Goal: Task Accomplishment & Management: Use online tool/utility

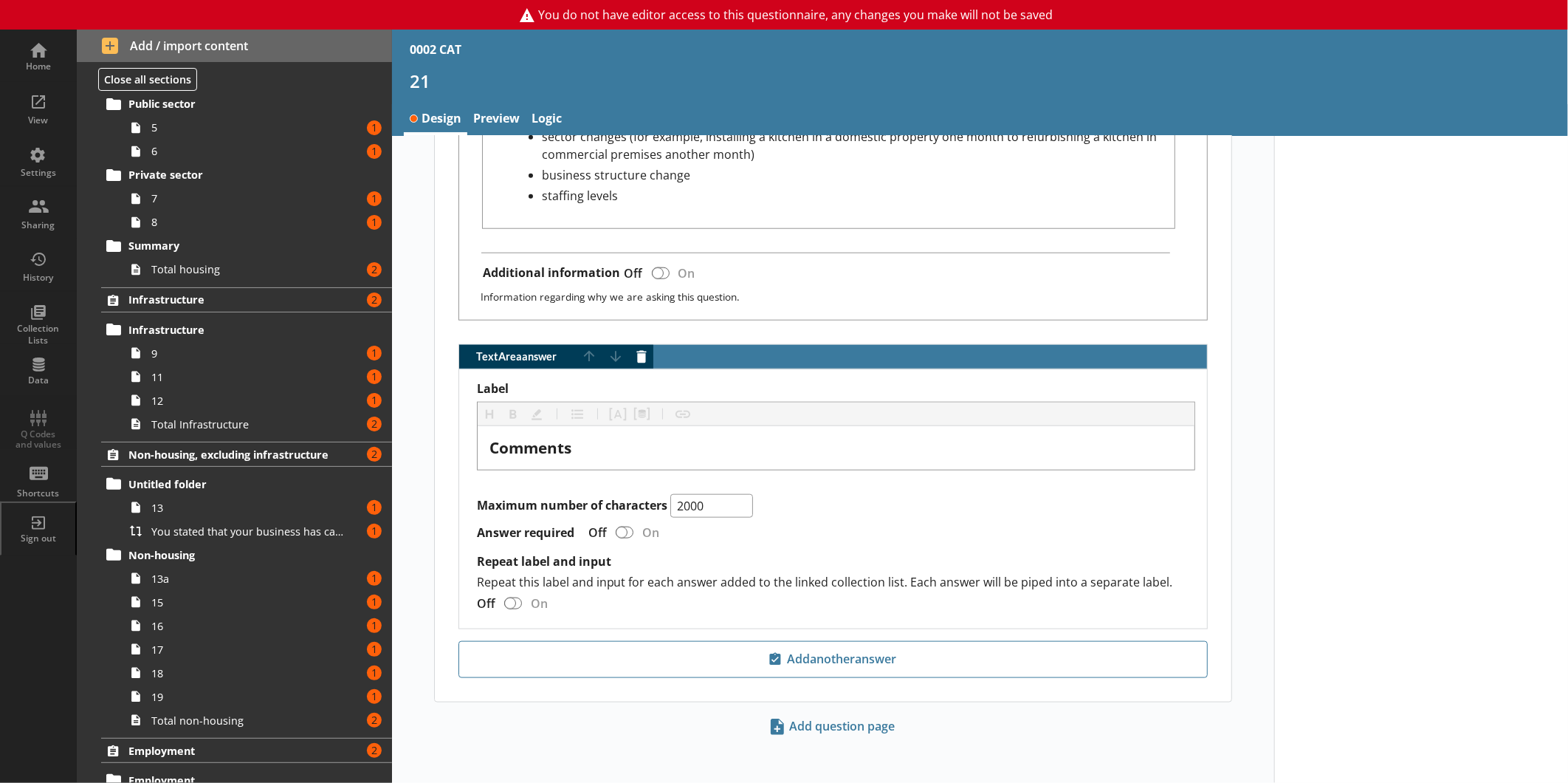
scroll to position [552, 0]
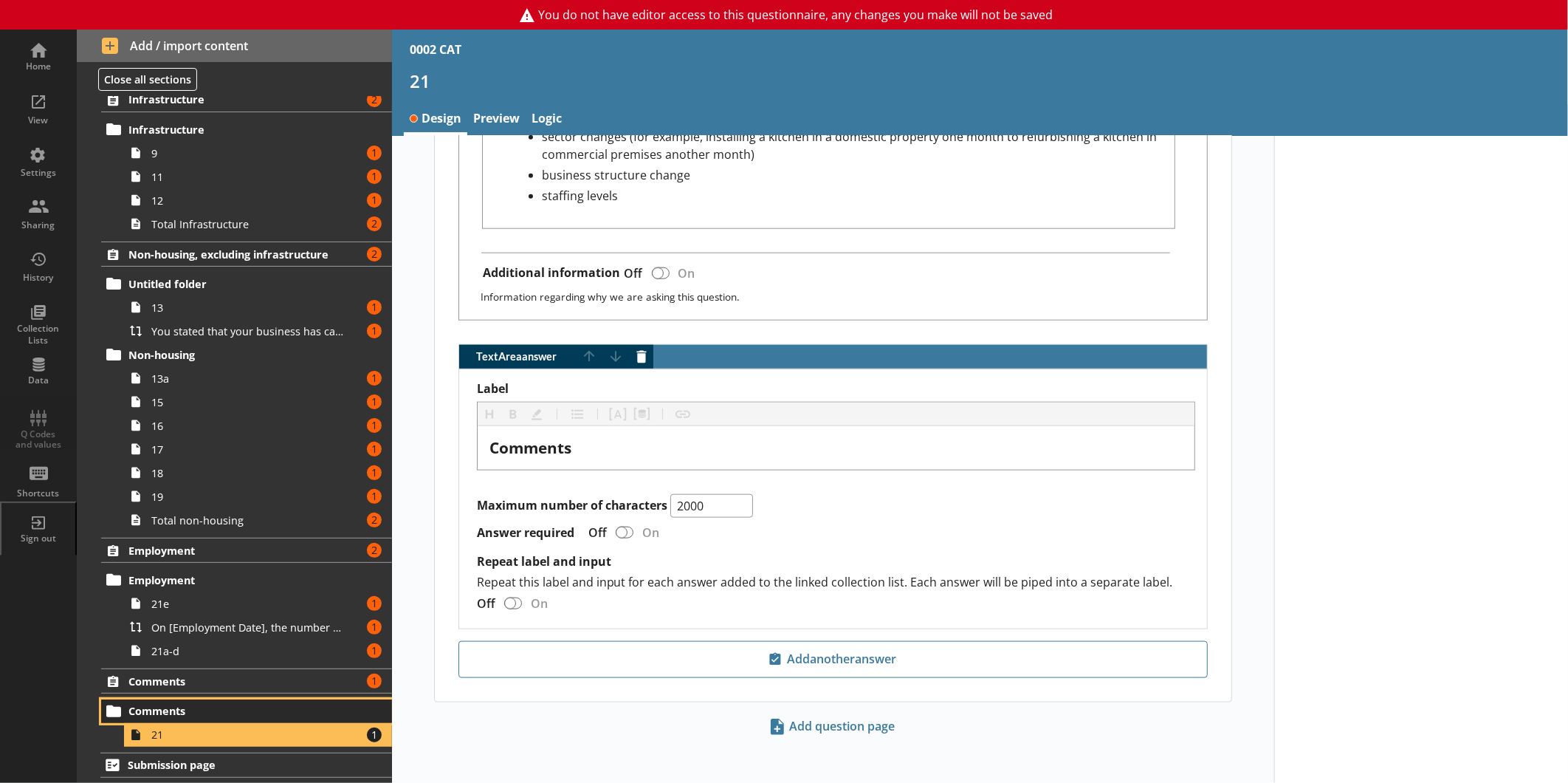
click at [172, 700] on link "Comments" at bounding box center [246, 710] width 291 height 24
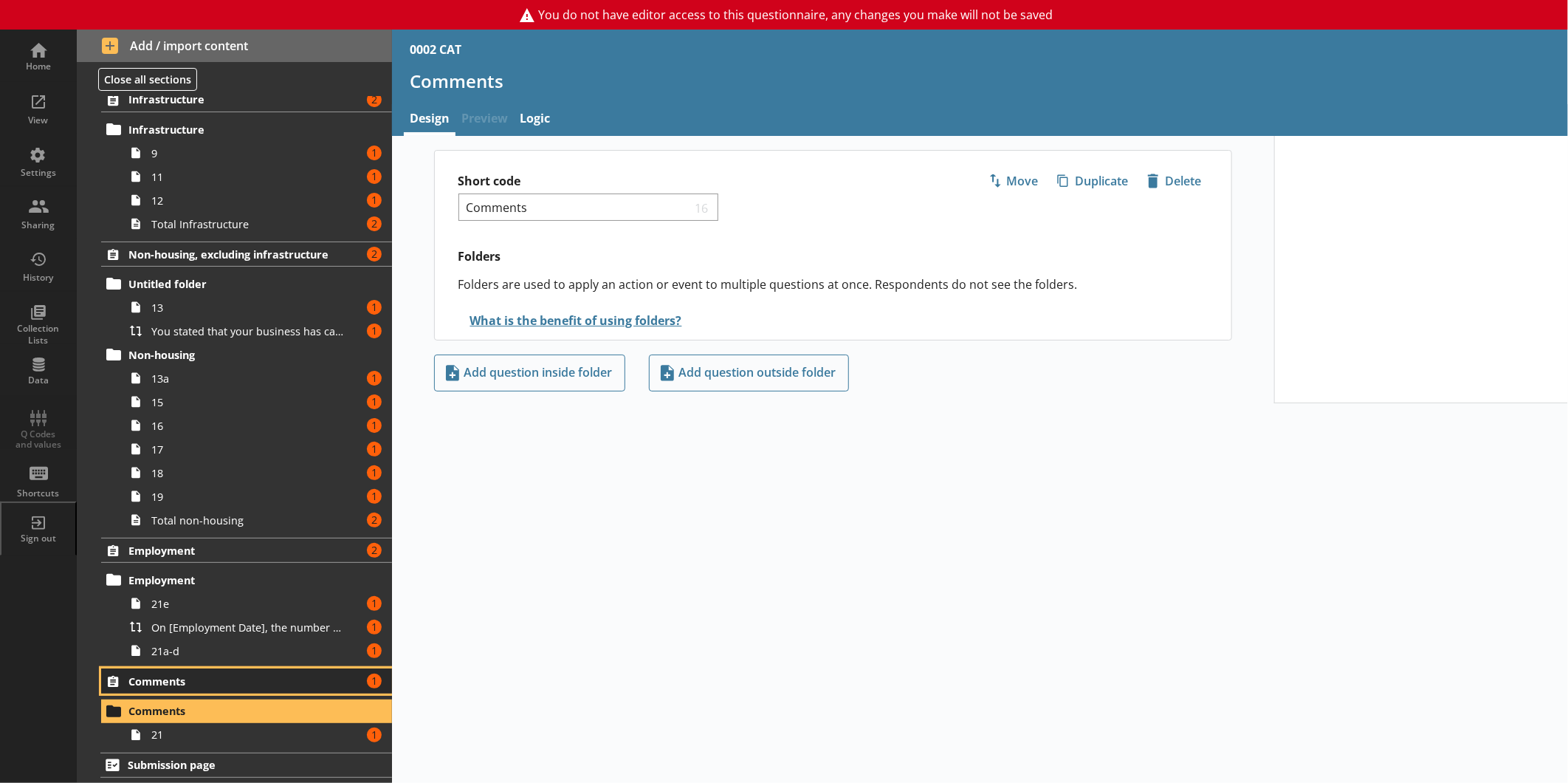
click at [178, 682] on span "Comments" at bounding box center [233, 681] width 210 height 14
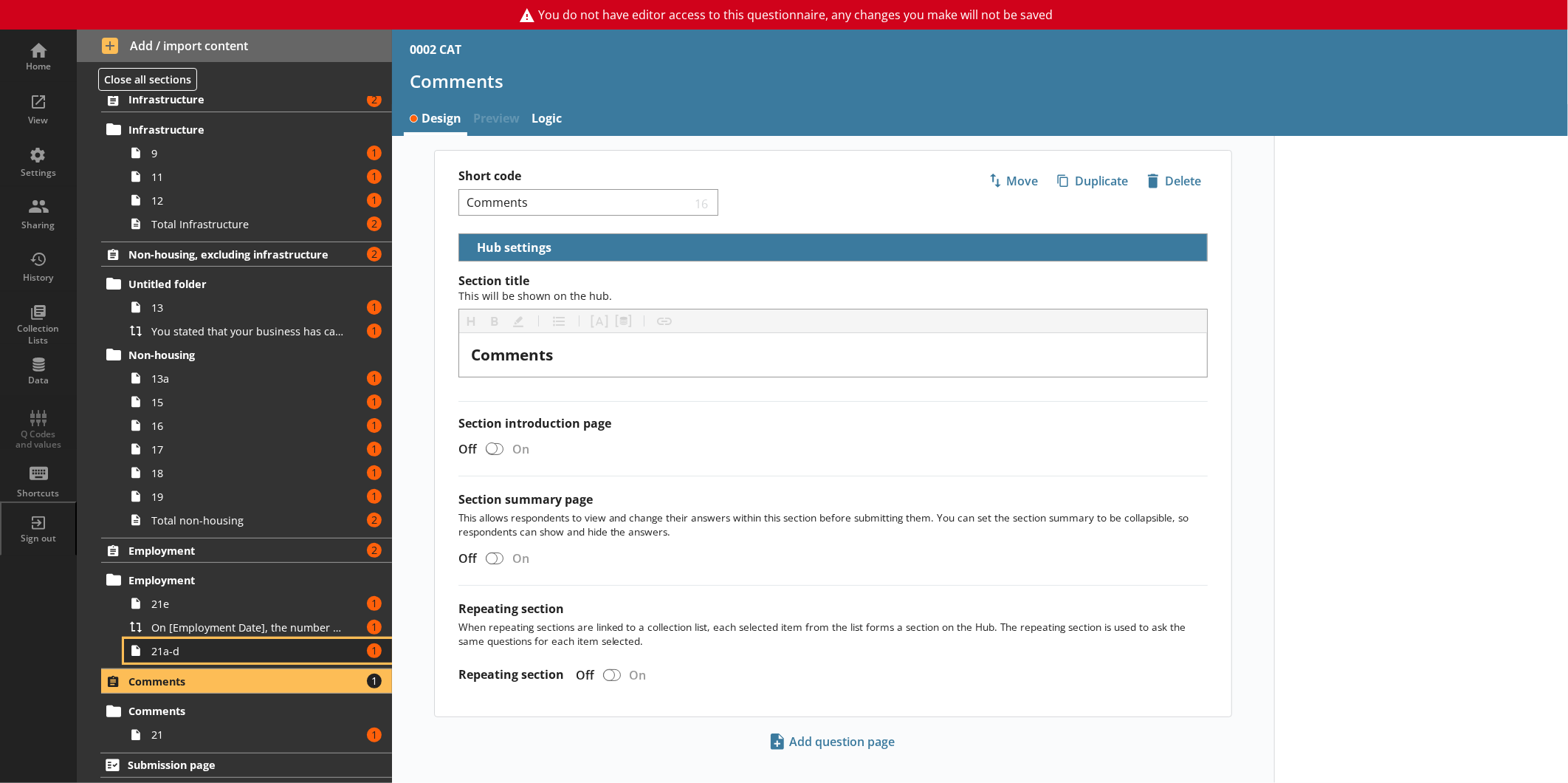
click at [150, 659] on link "21a-d Amount of errors: 1" at bounding box center [258, 650] width 268 height 24
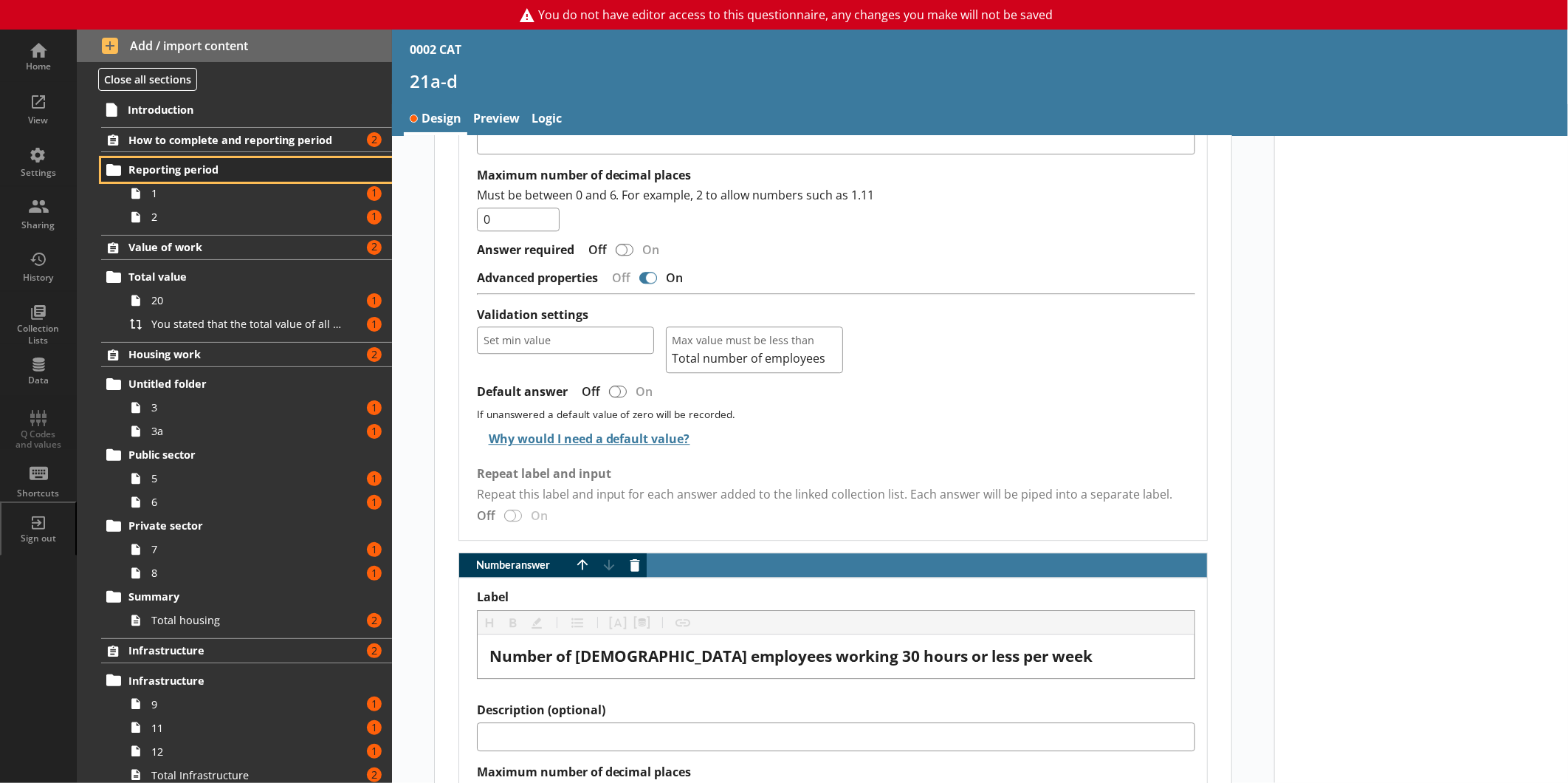
click at [167, 171] on span "Reporting period" at bounding box center [233, 169] width 210 height 14
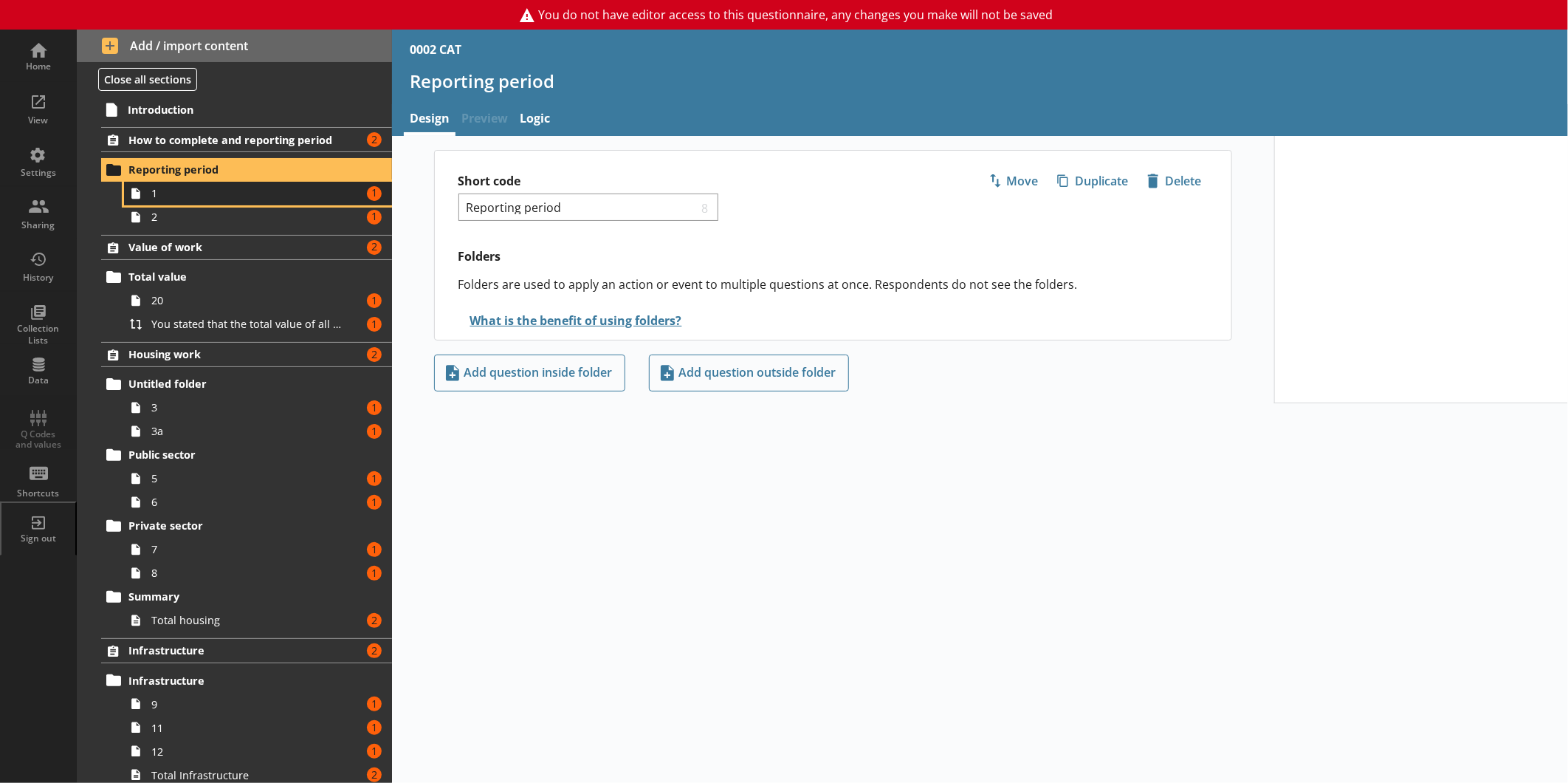
click at [172, 194] on span "1" at bounding box center [247, 192] width 192 height 14
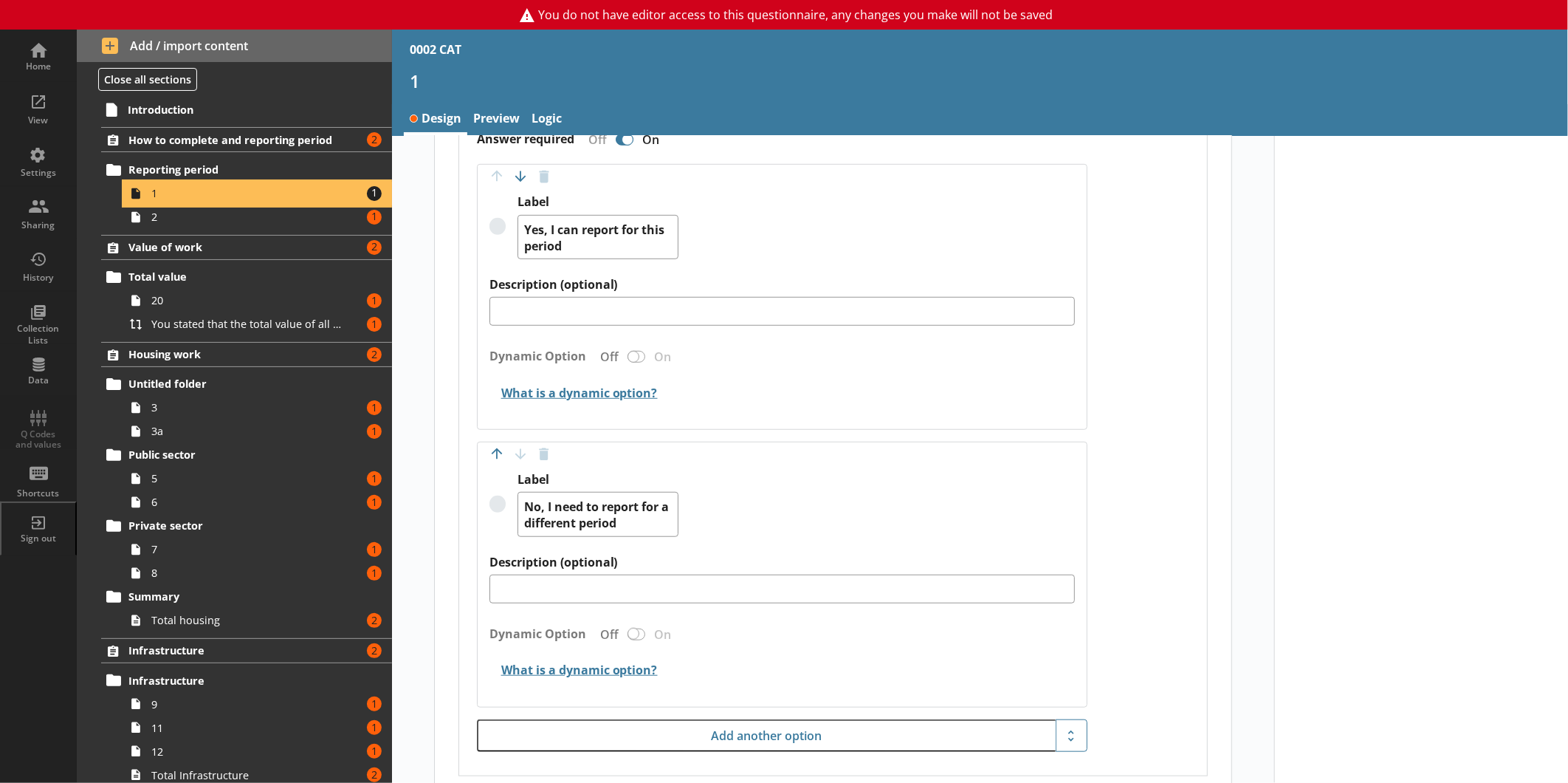
scroll to position [567, 0]
click at [491, 106] on link "Preview" at bounding box center [496, 120] width 58 height 32
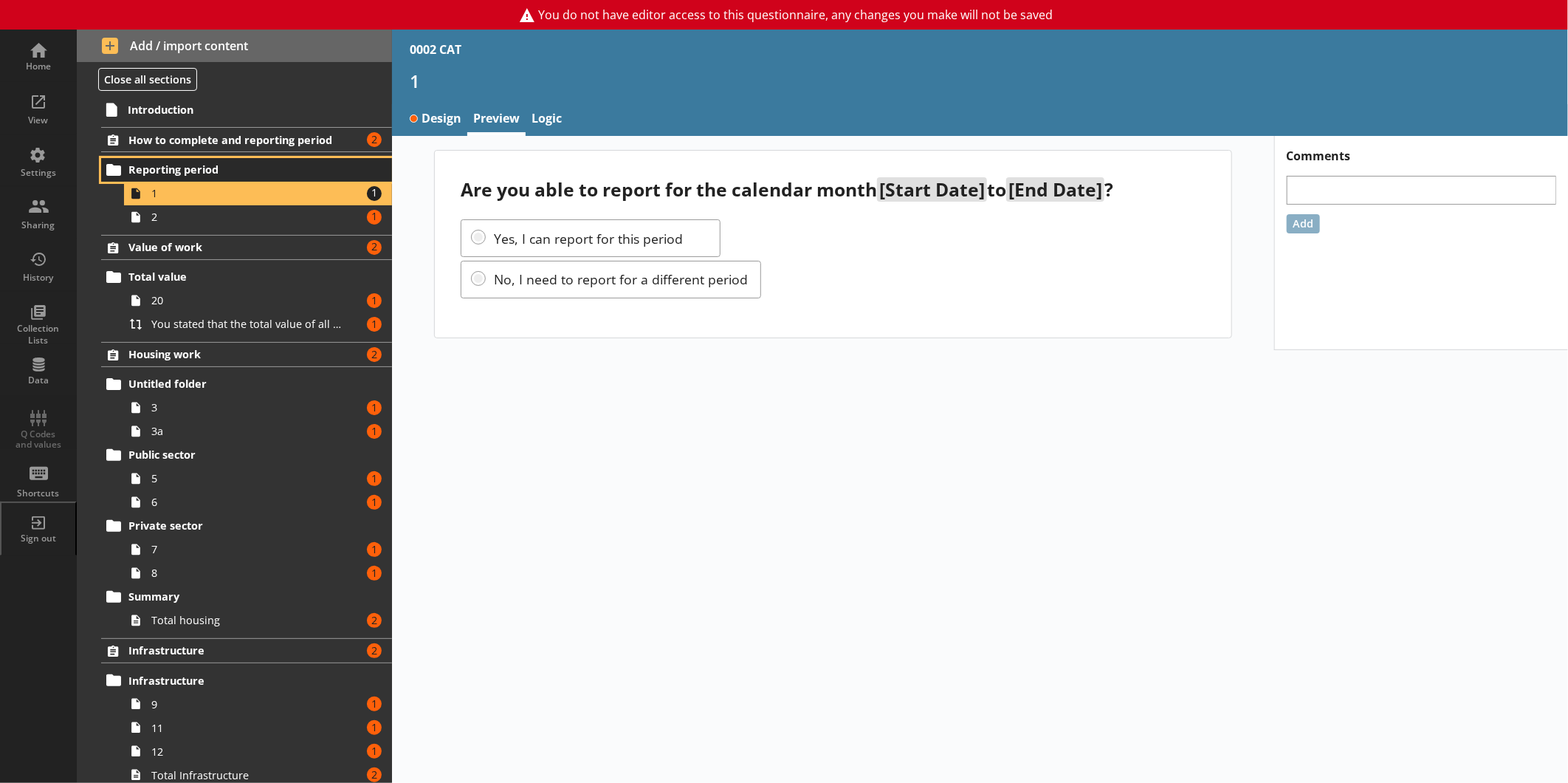
click at [193, 166] on span "Reporting period" at bounding box center [233, 169] width 210 height 14
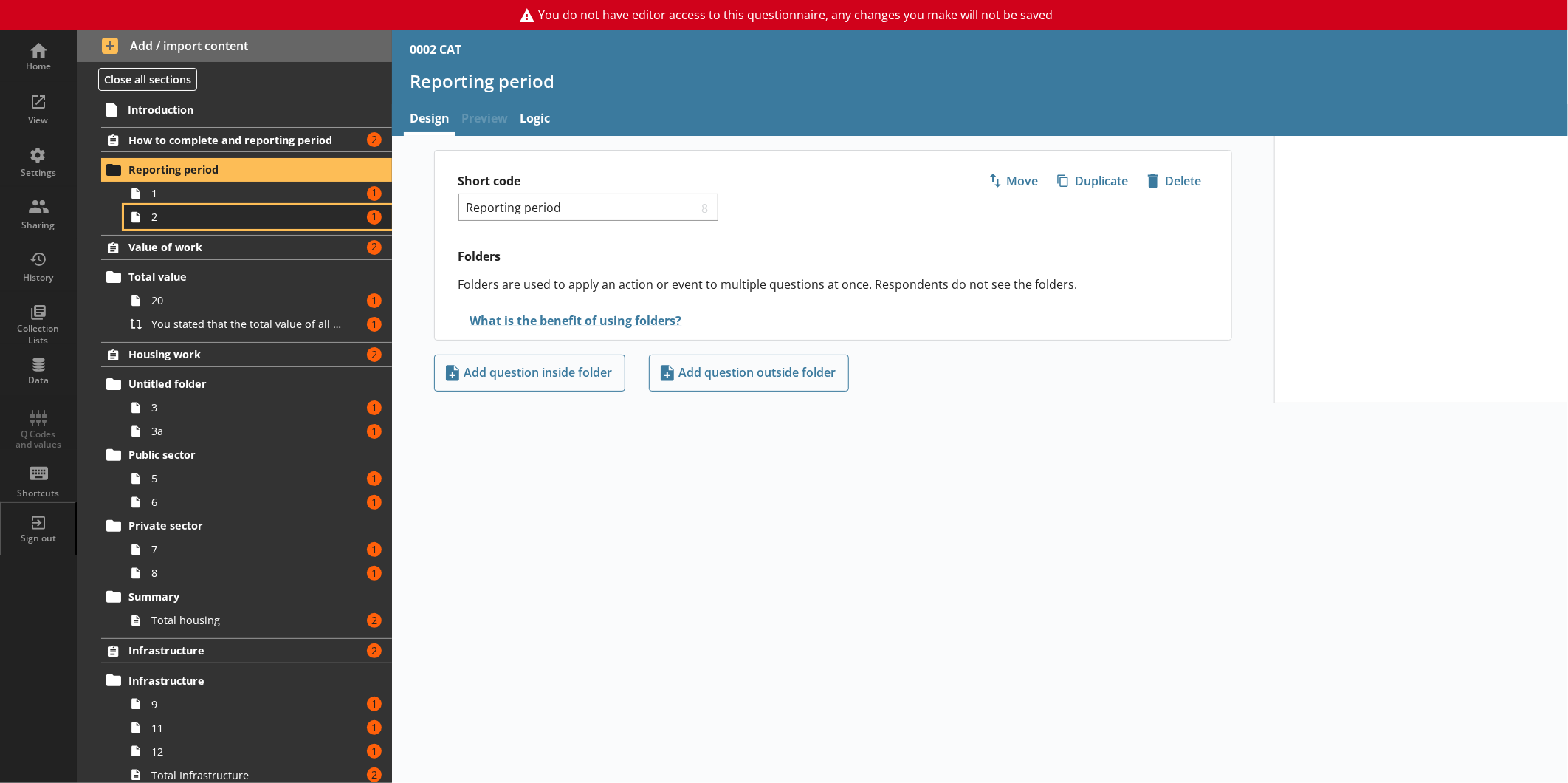
click at [216, 217] on span "2" at bounding box center [247, 216] width 192 height 14
type textarea "x"
select select "ref_p_end_date"
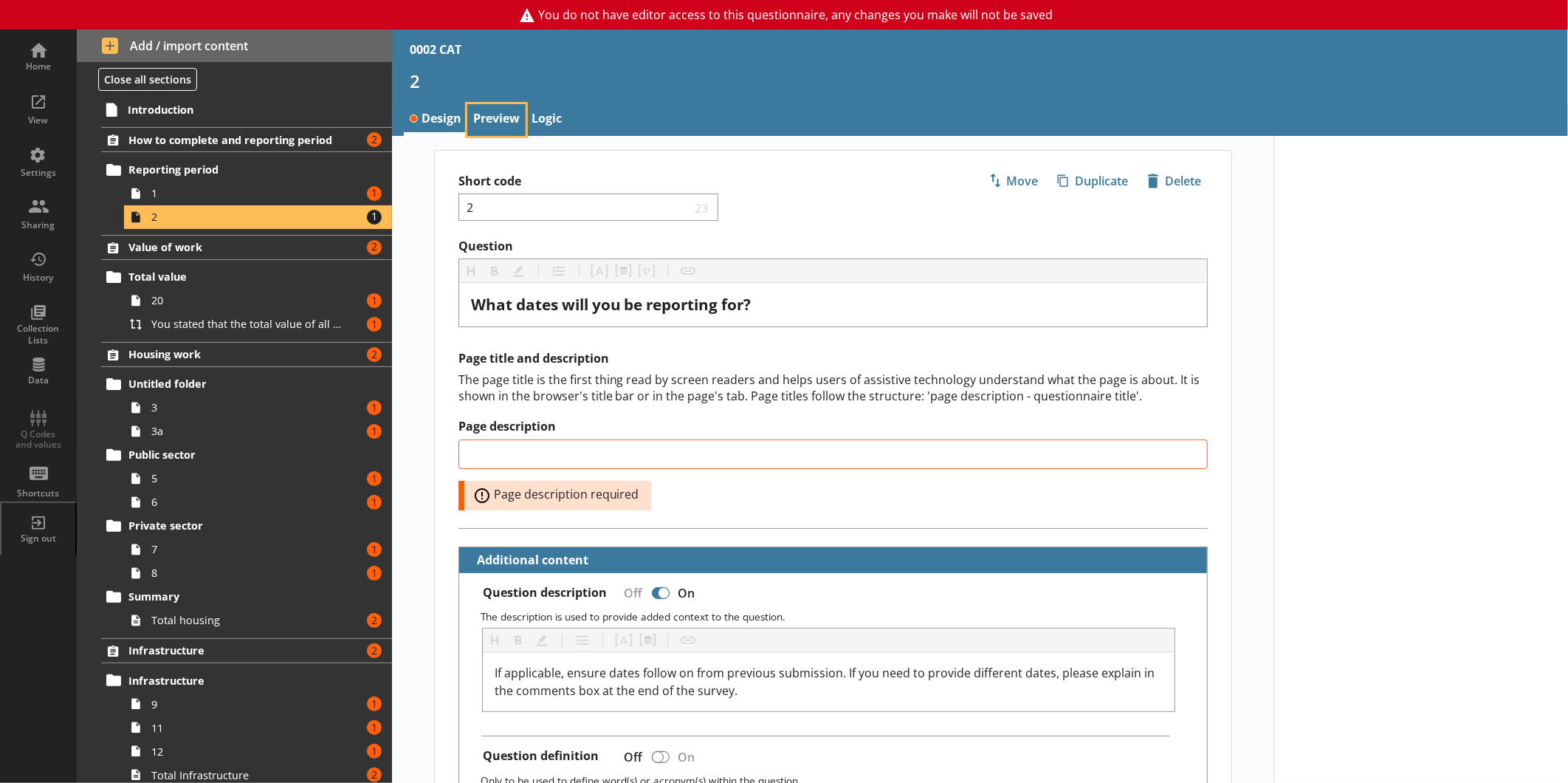
click at [477, 113] on link "Preview" at bounding box center [496, 120] width 58 height 32
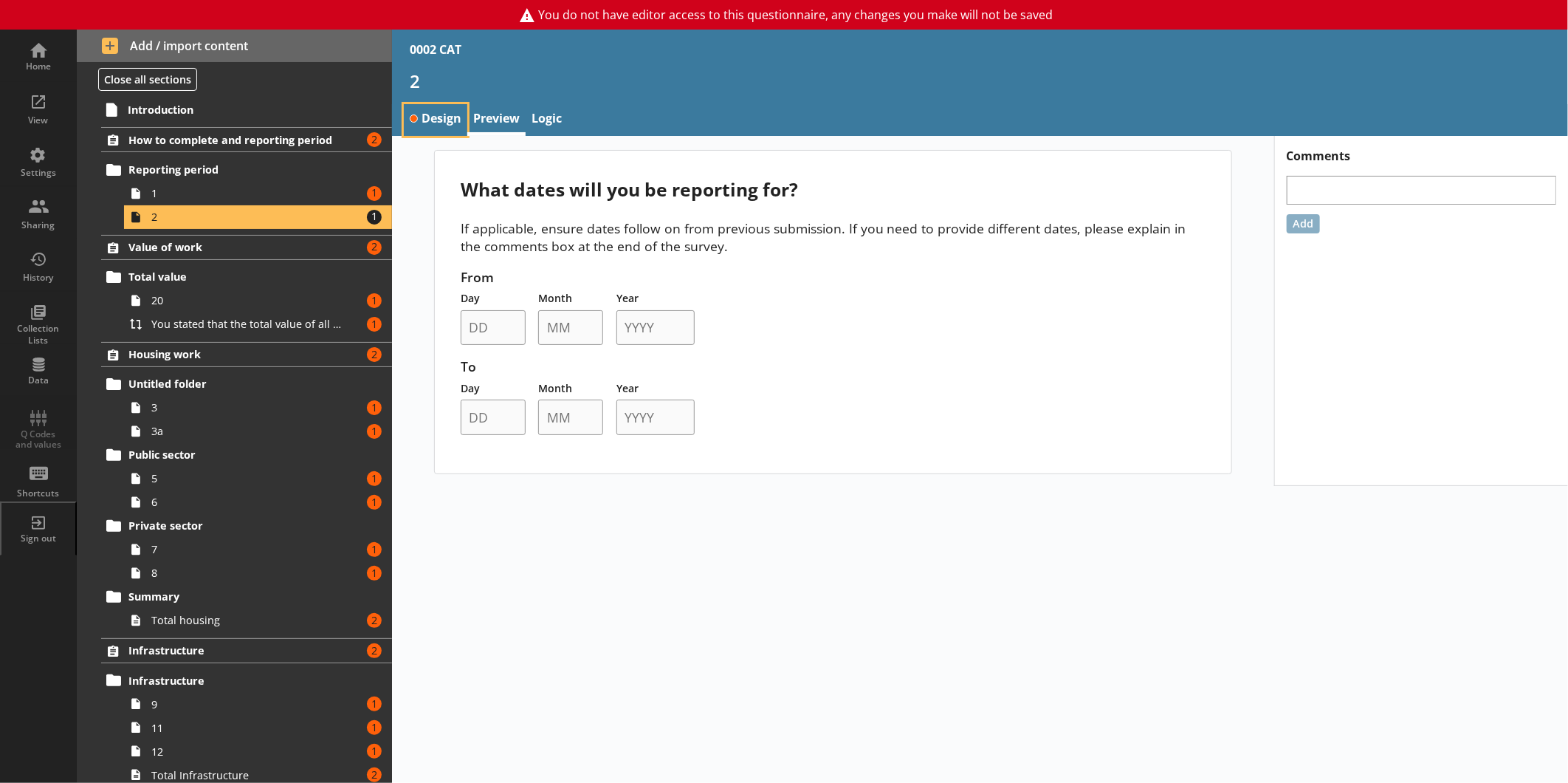
click at [443, 106] on link "Design" at bounding box center [435, 120] width 63 height 32
type textarea "x"
select select "ref_p_end_date"
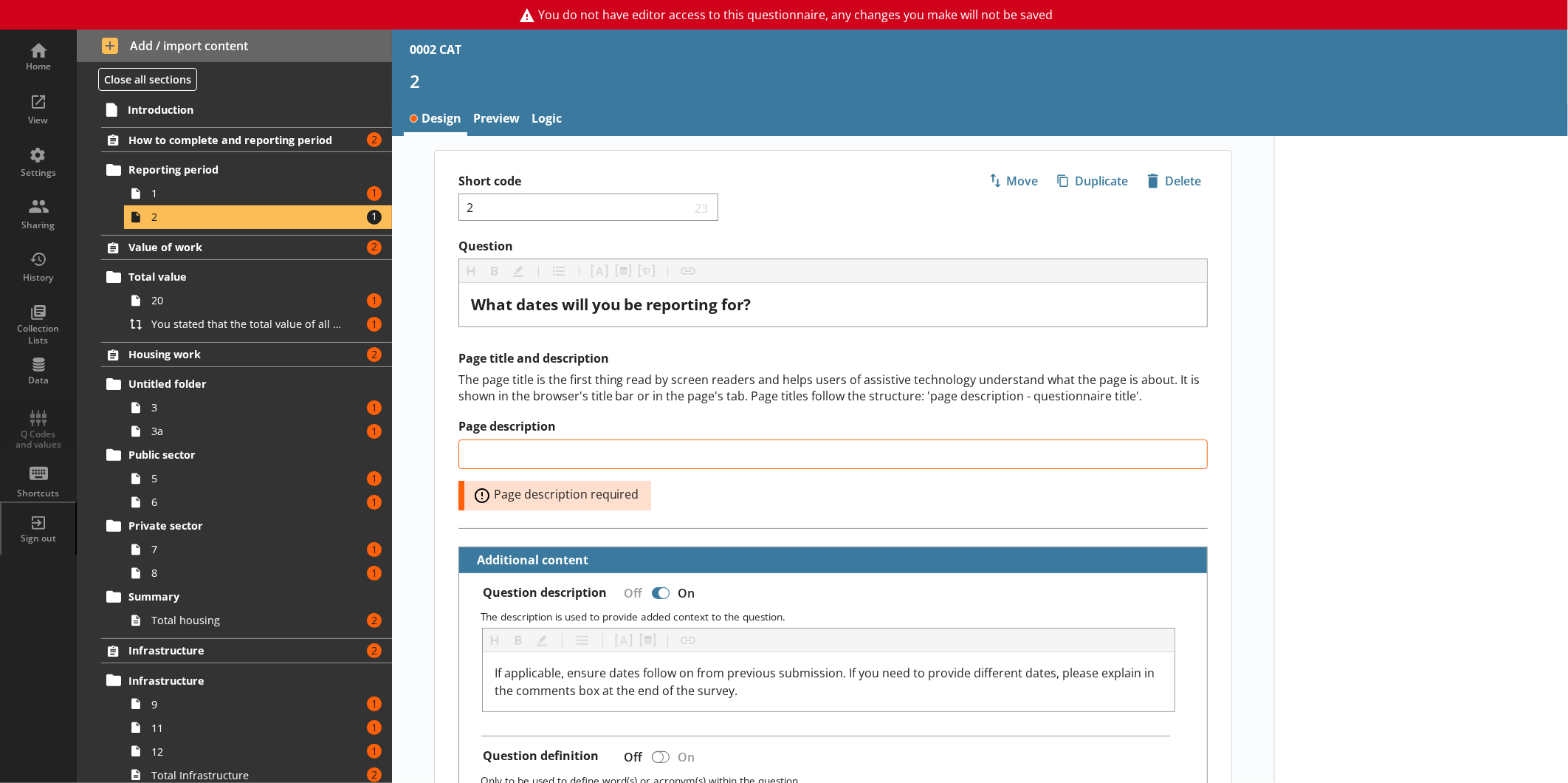
type textarea "x"
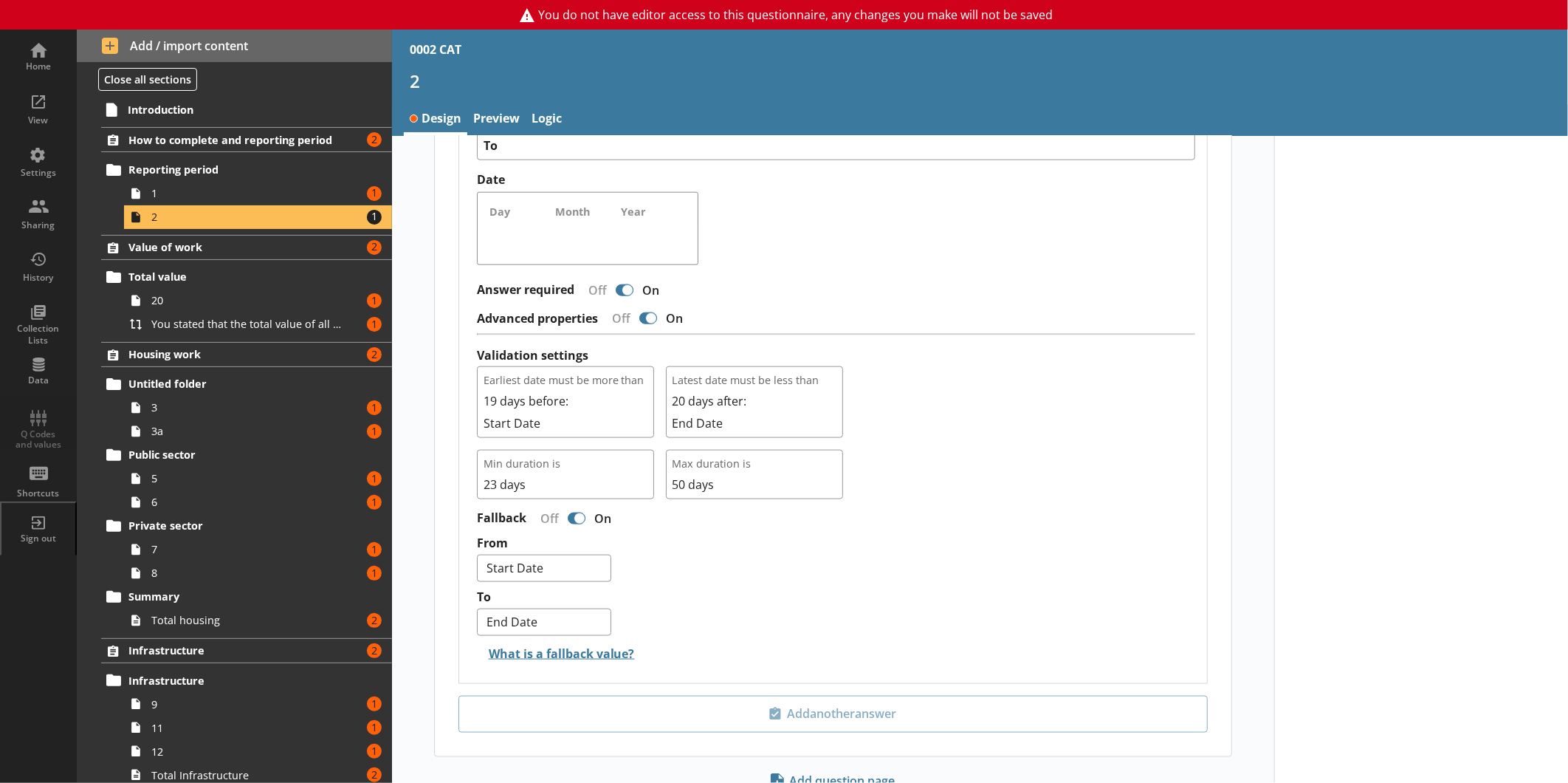
scroll to position [1027, 0]
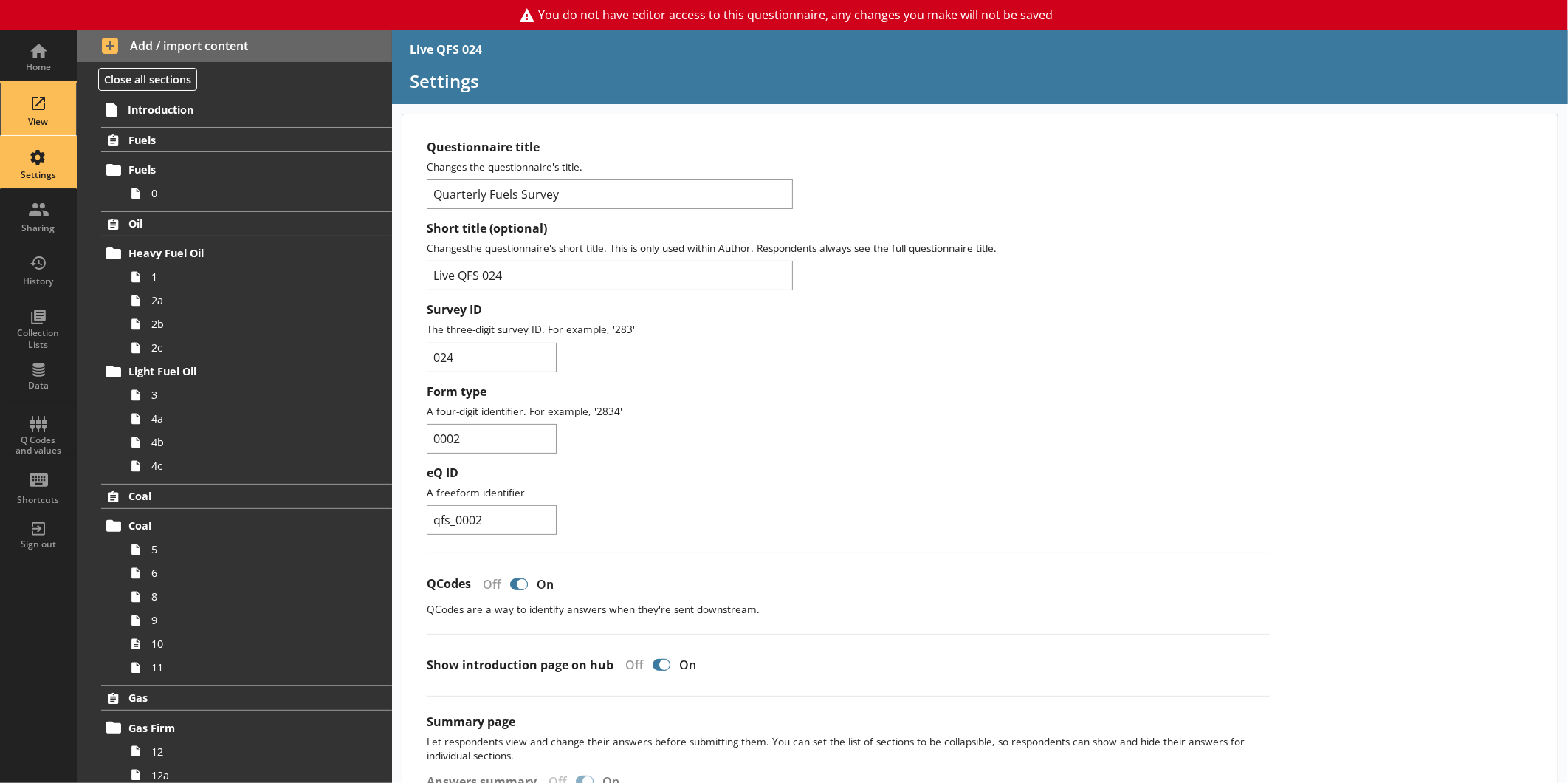
click at [40, 116] on div "View" at bounding box center [38, 122] width 52 height 12
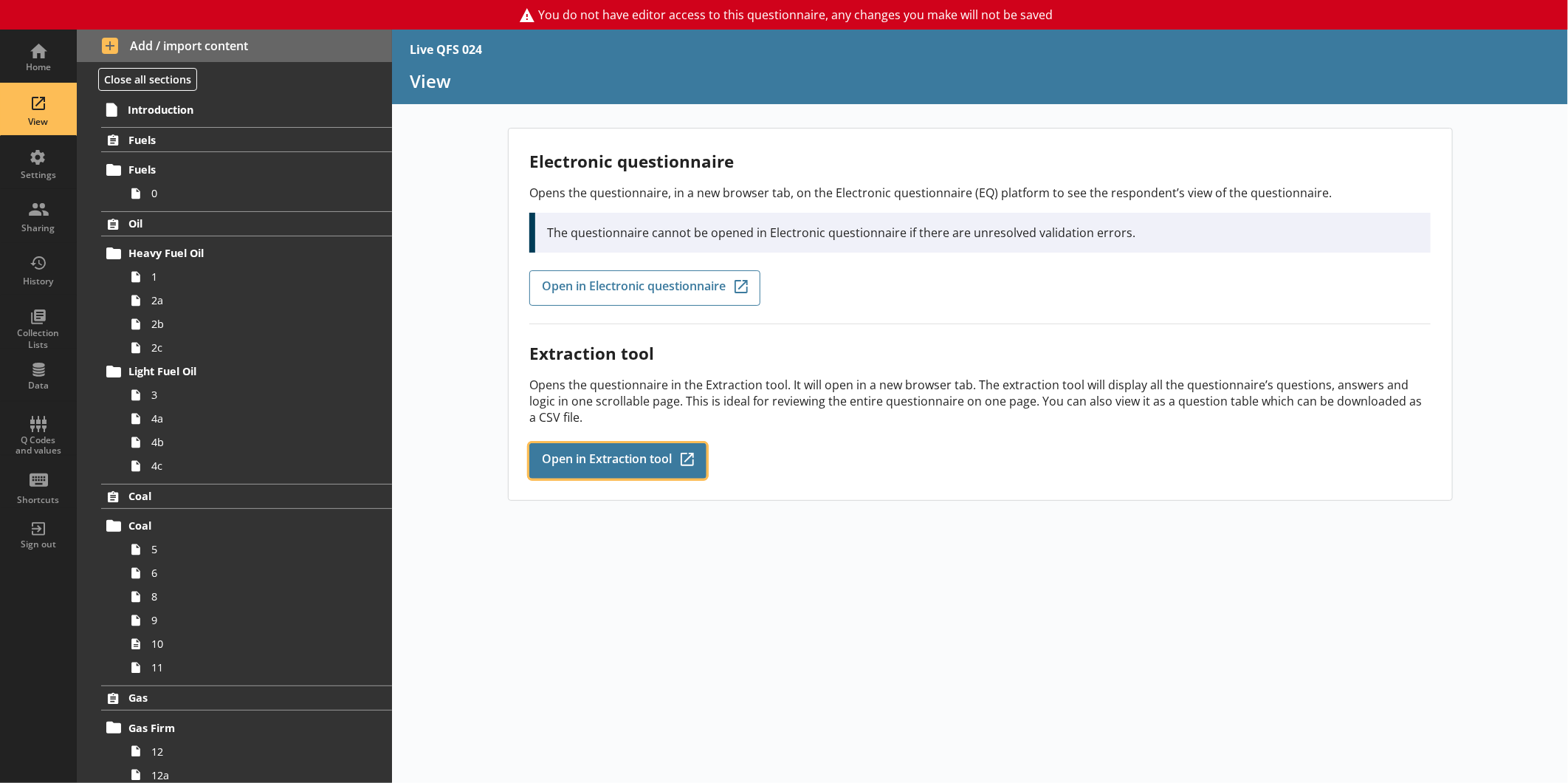
click at [622, 458] on span "Open in Extraction tool" at bounding box center [607, 460] width 130 height 16
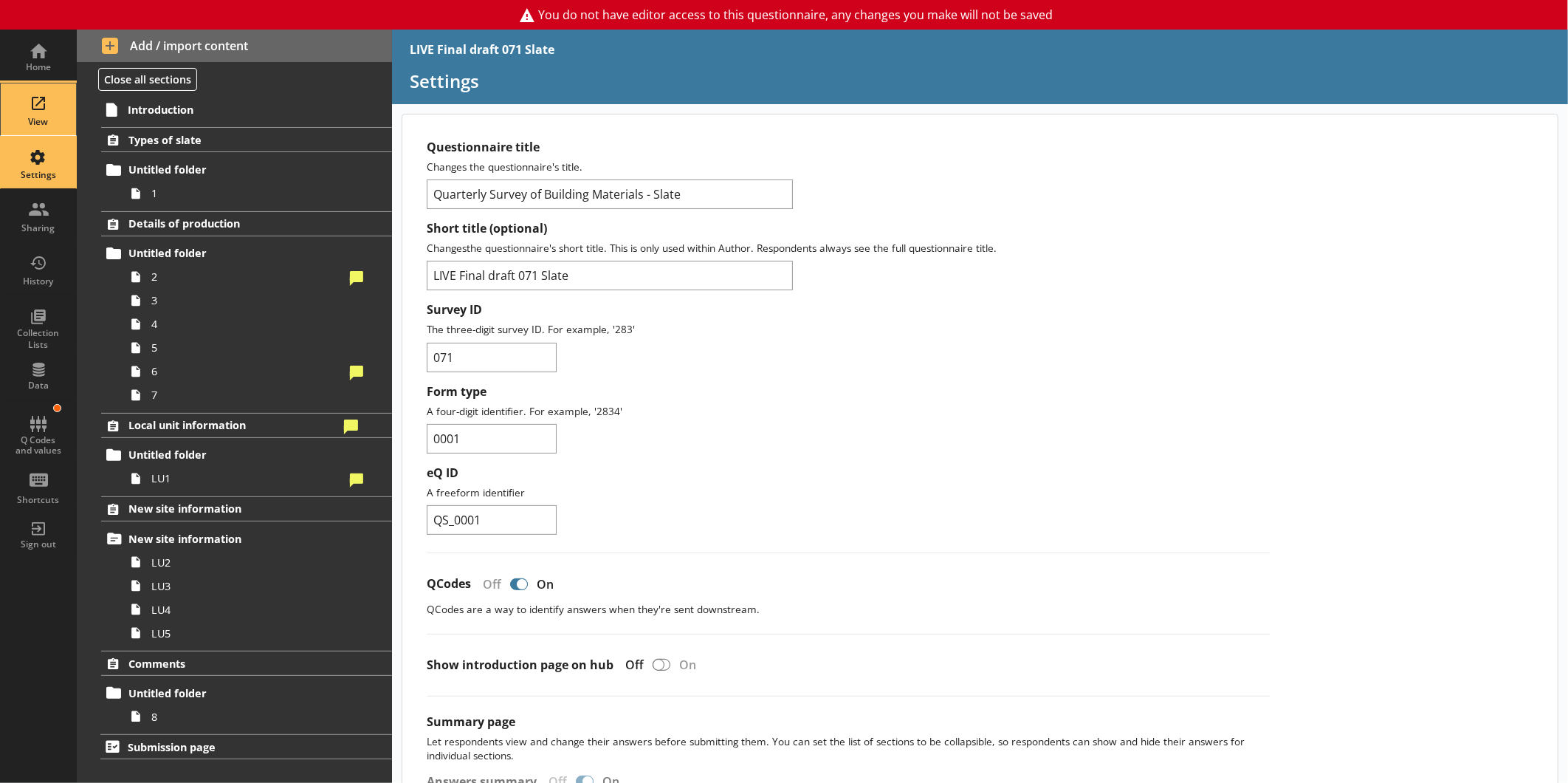
click at [42, 119] on div "View" at bounding box center [38, 122] width 52 height 12
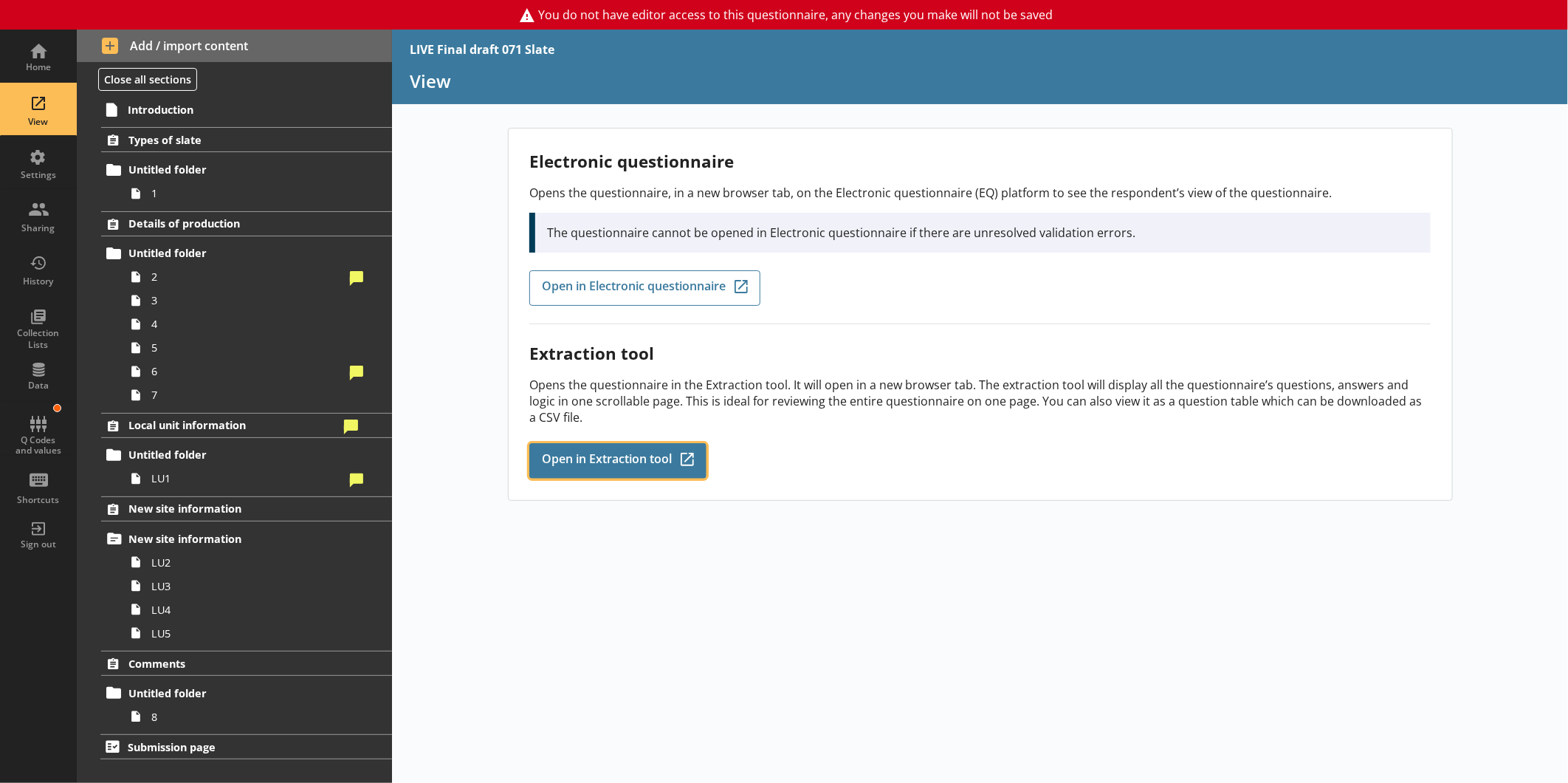
click at [609, 454] on span "Open in Extraction tool" at bounding box center [607, 460] width 130 height 16
click at [621, 453] on span "Open in Extraction tool" at bounding box center [607, 460] width 130 height 16
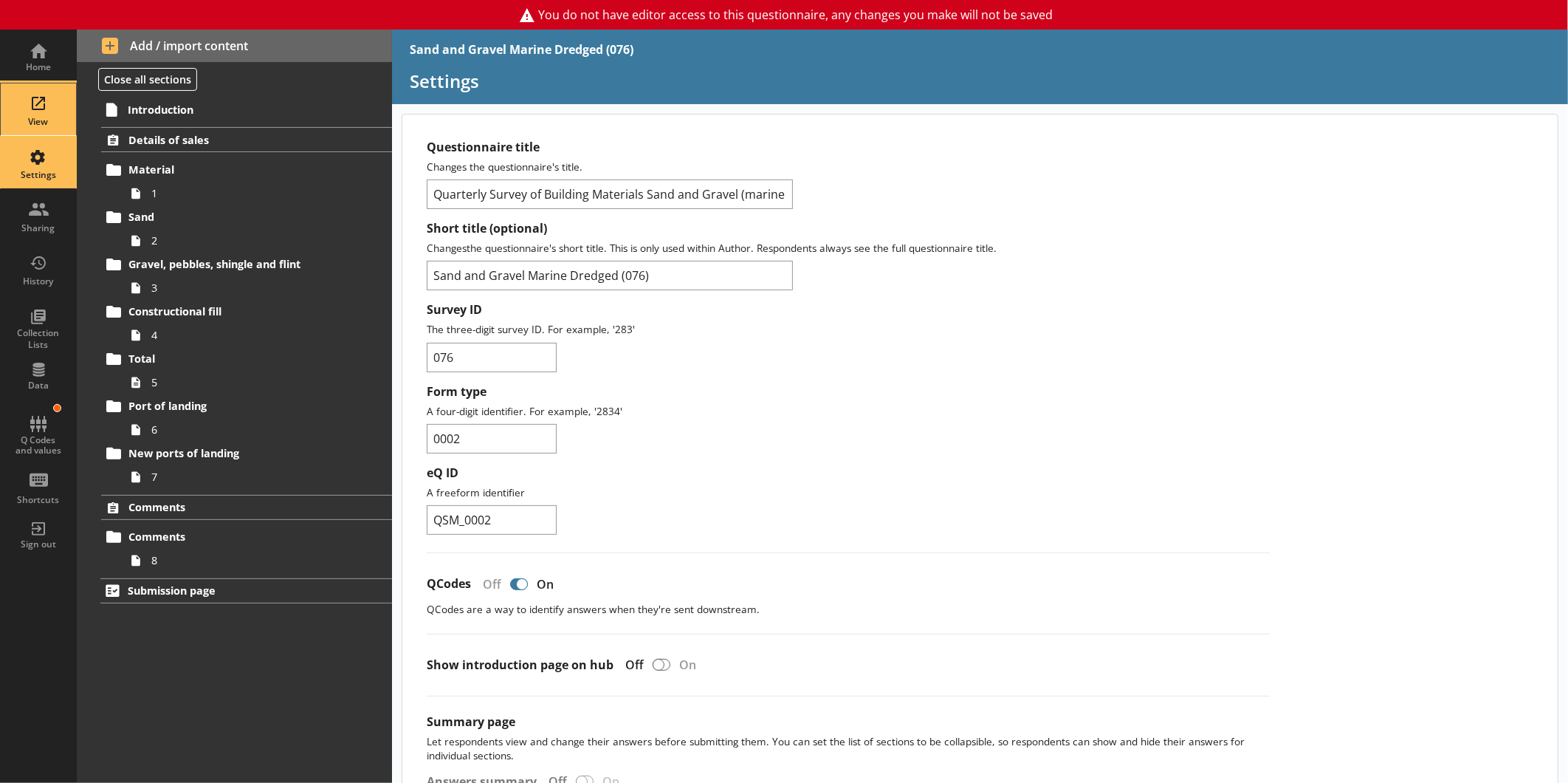
click at [35, 108] on div "View" at bounding box center [38, 108] width 52 height 52
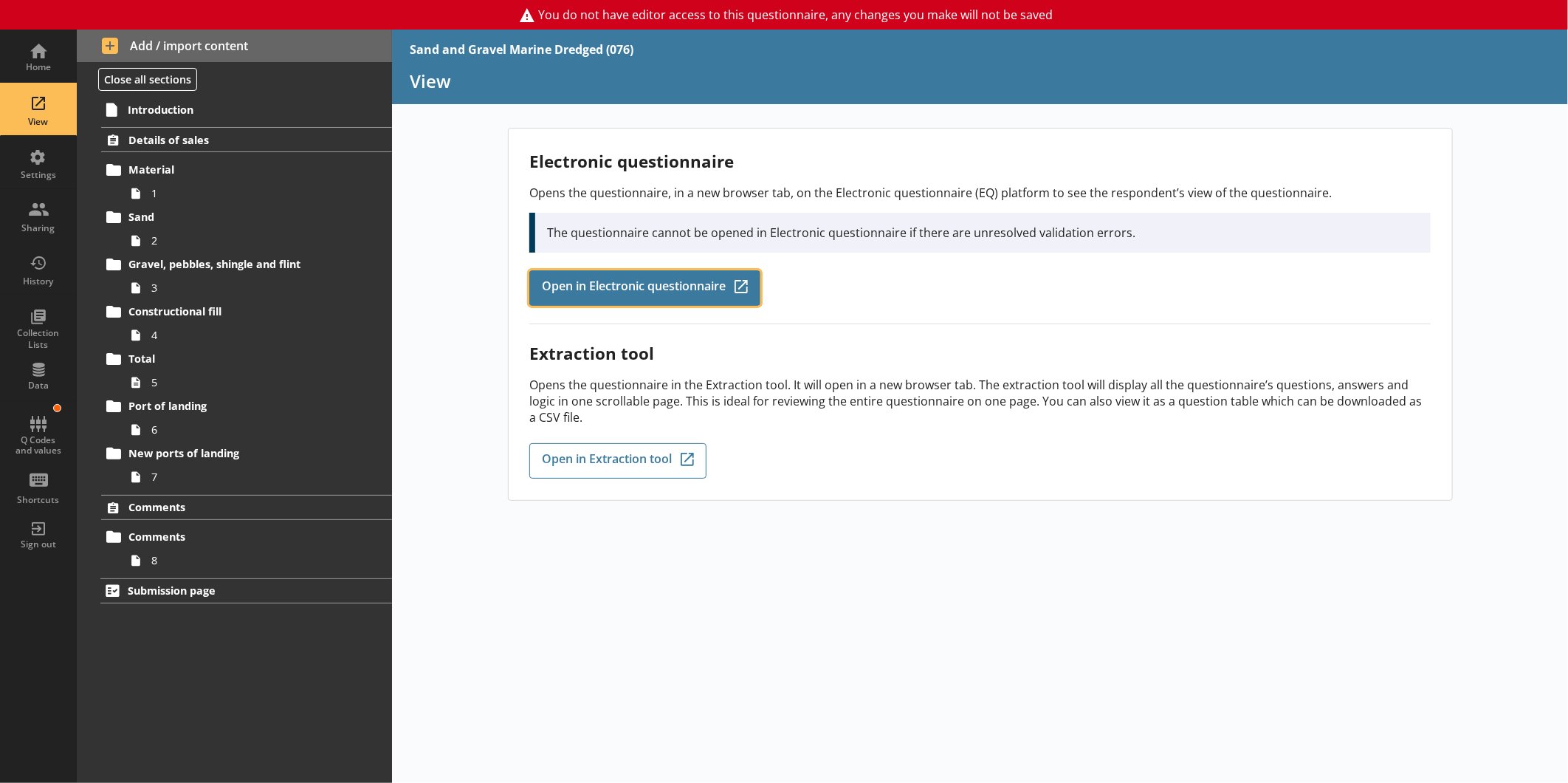
click at [637, 284] on span "Open in Electronic questionnaire" at bounding box center [633, 288] width 184 height 16
click at [632, 274] on link "Open in Electronic questionnaire Q-Codes_Icon Created with Sketch." at bounding box center [644, 288] width 231 height 36
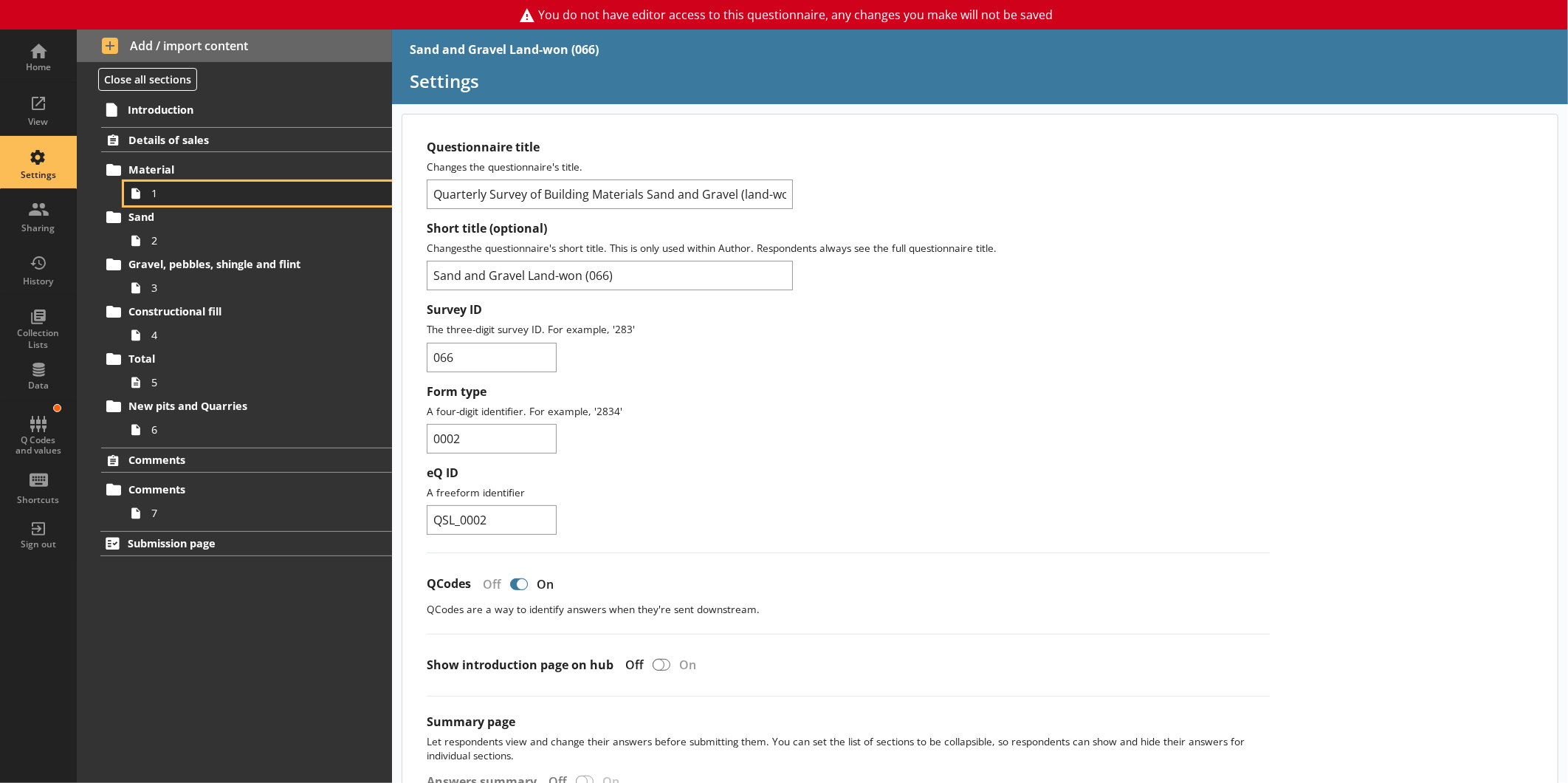
click at [186, 191] on span "1" at bounding box center [247, 192] width 192 height 14
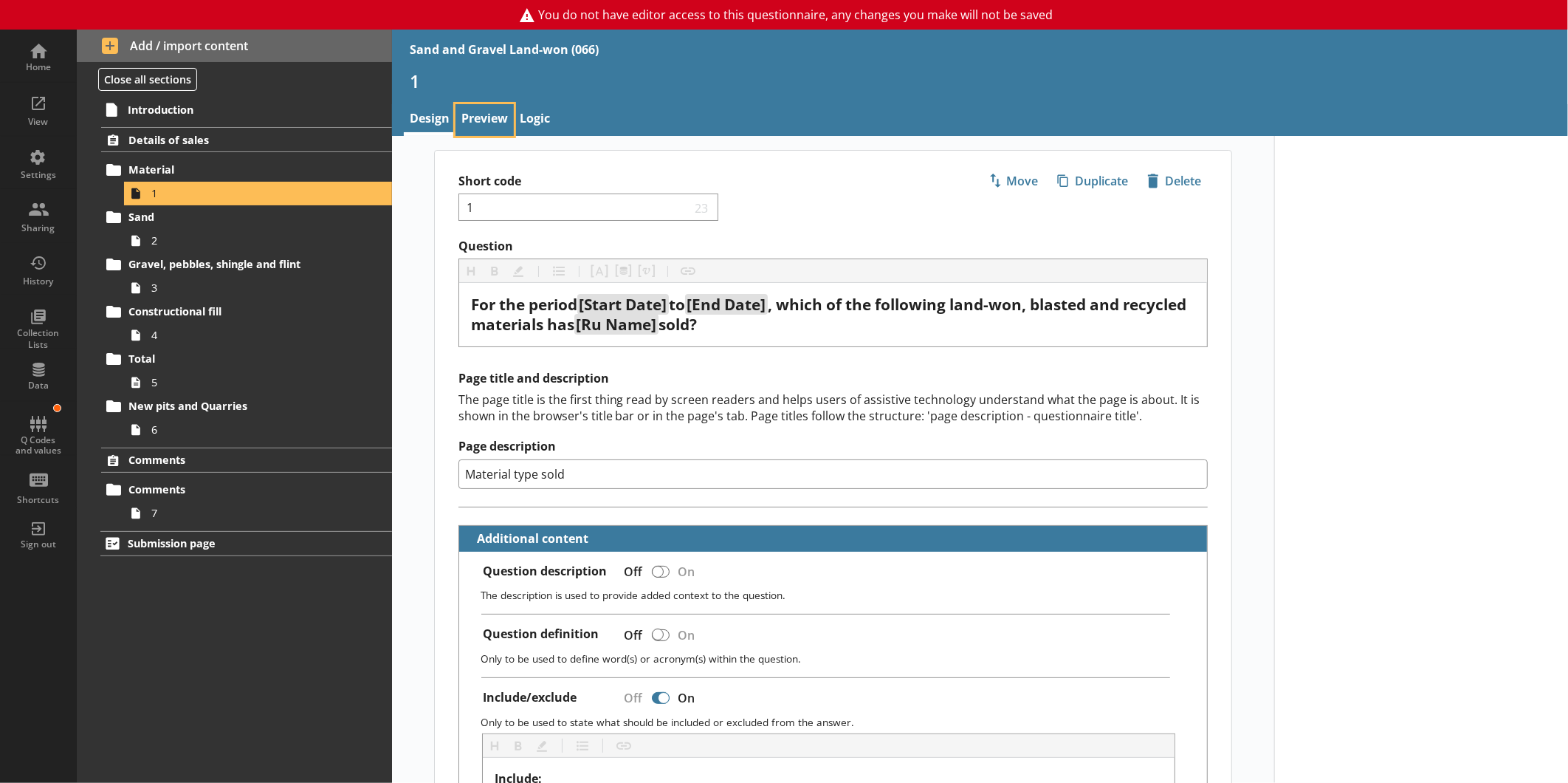
click at [493, 126] on link "Preview" at bounding box center [485, 120] width 58 height 32
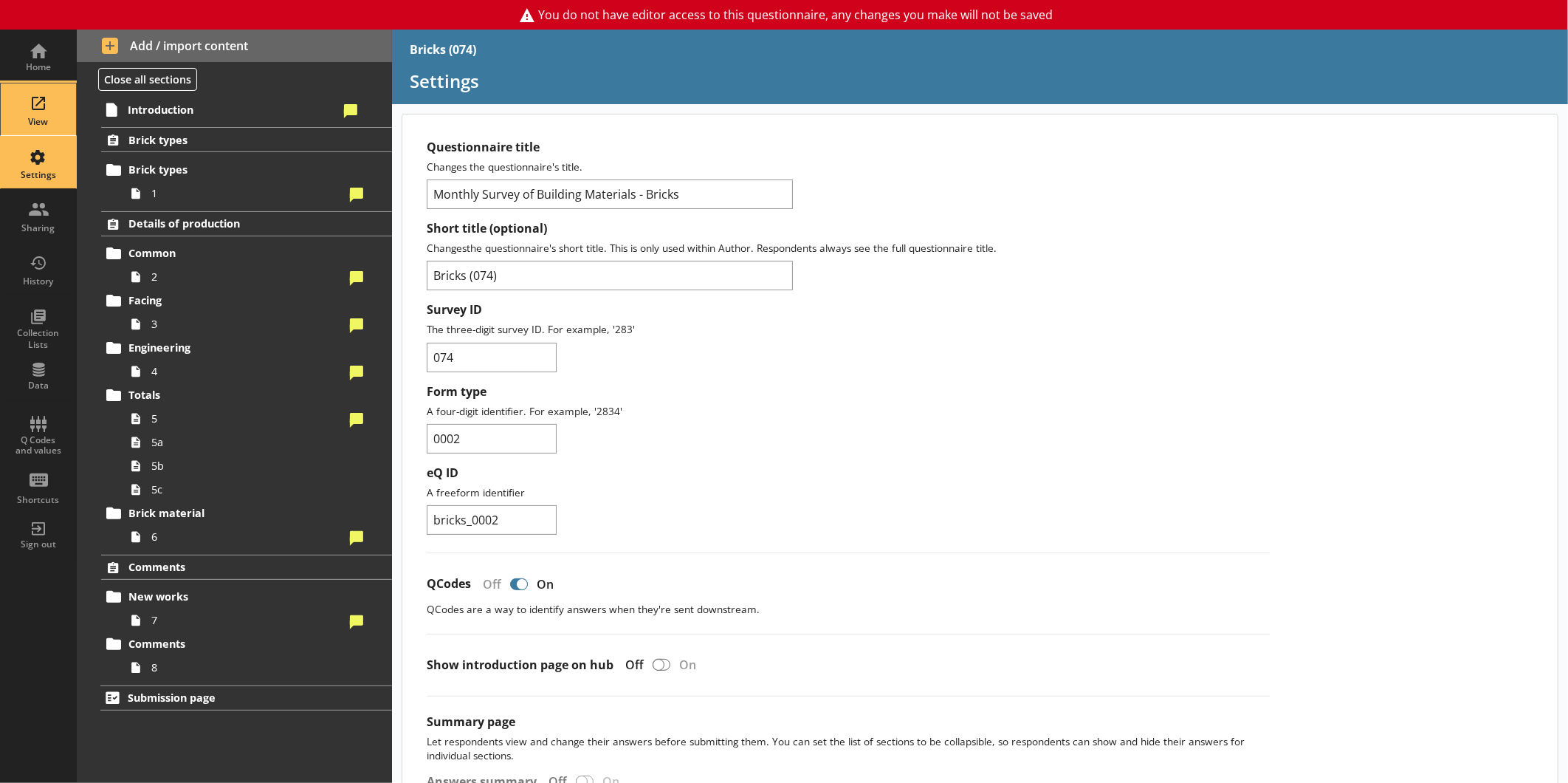
click at [33, 122] on div "View" at bounding box center [38, 122] width 52 height 12
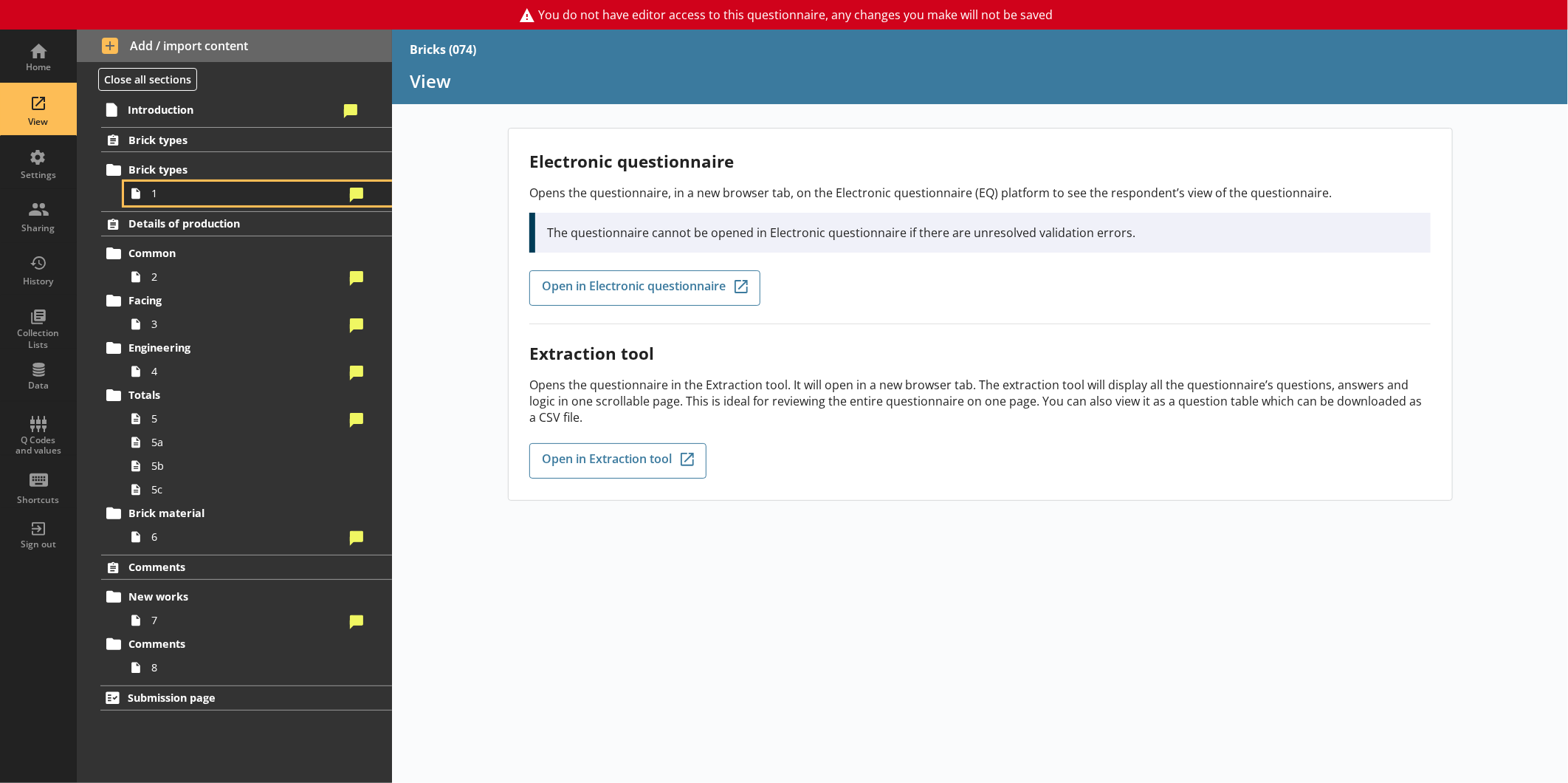
click at [151, 196] on span "1" at bounding box center [247, 192] width 192 height 14
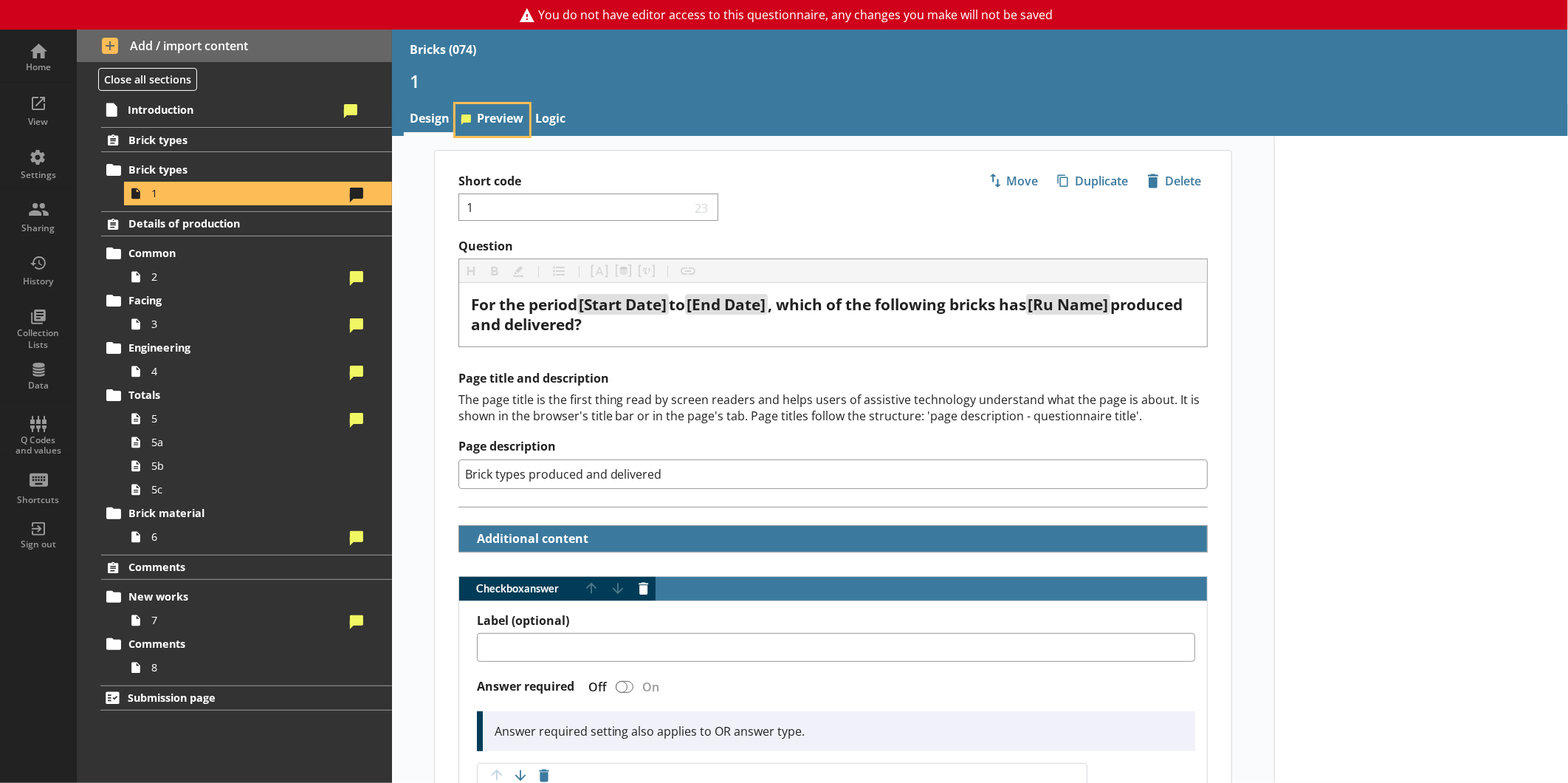
click at [491, 114] on link "Preview" at bounding box center [492, 120] width 74 height 32
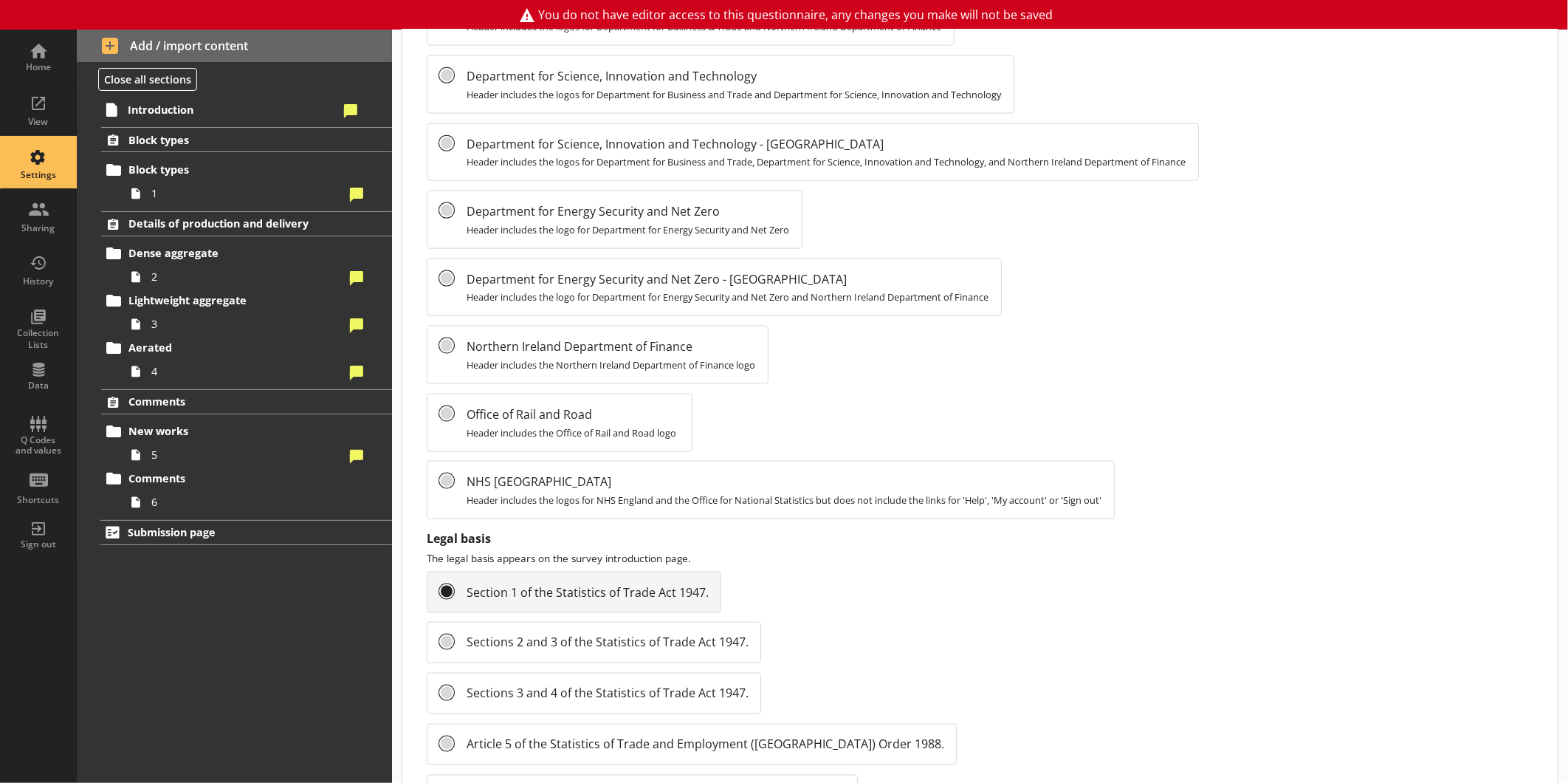
scroll to position [1133, 0]
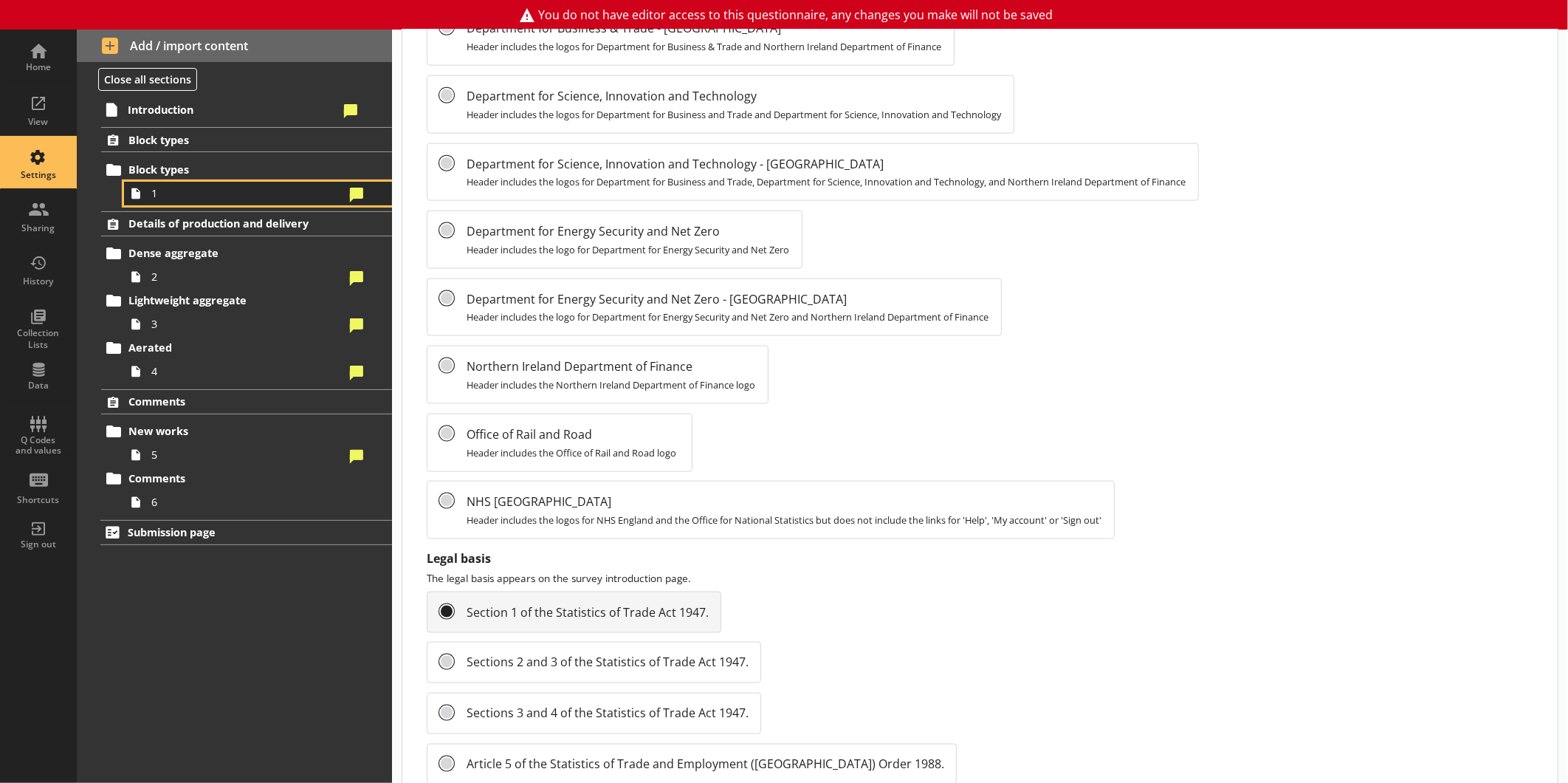
click at [178, 186] on span "1" at bounding box center [247, 192] width 192 height 14
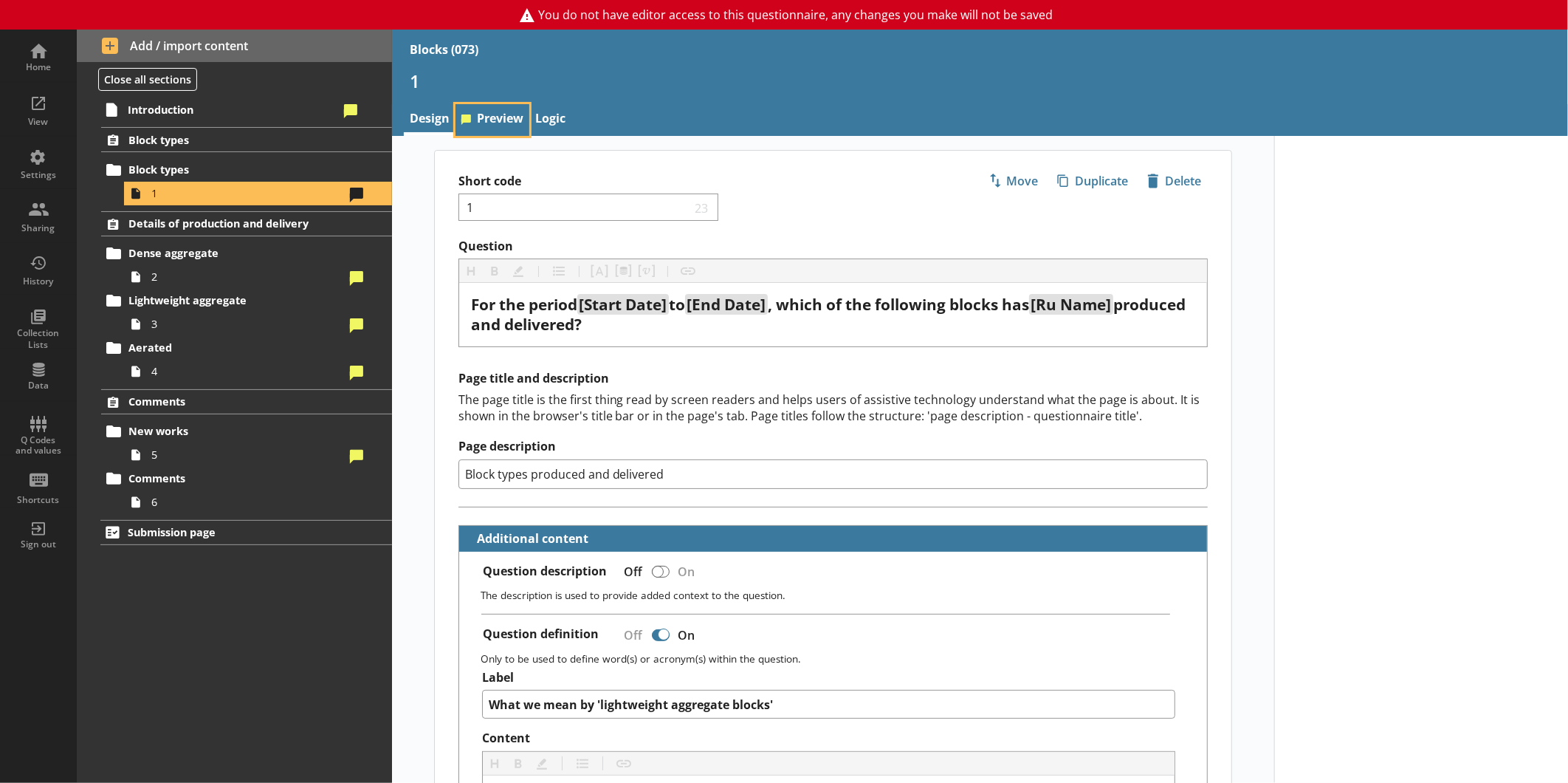
click at [486, 116] on link "Preview" at bounding box center [492, 120] width 74 height 32
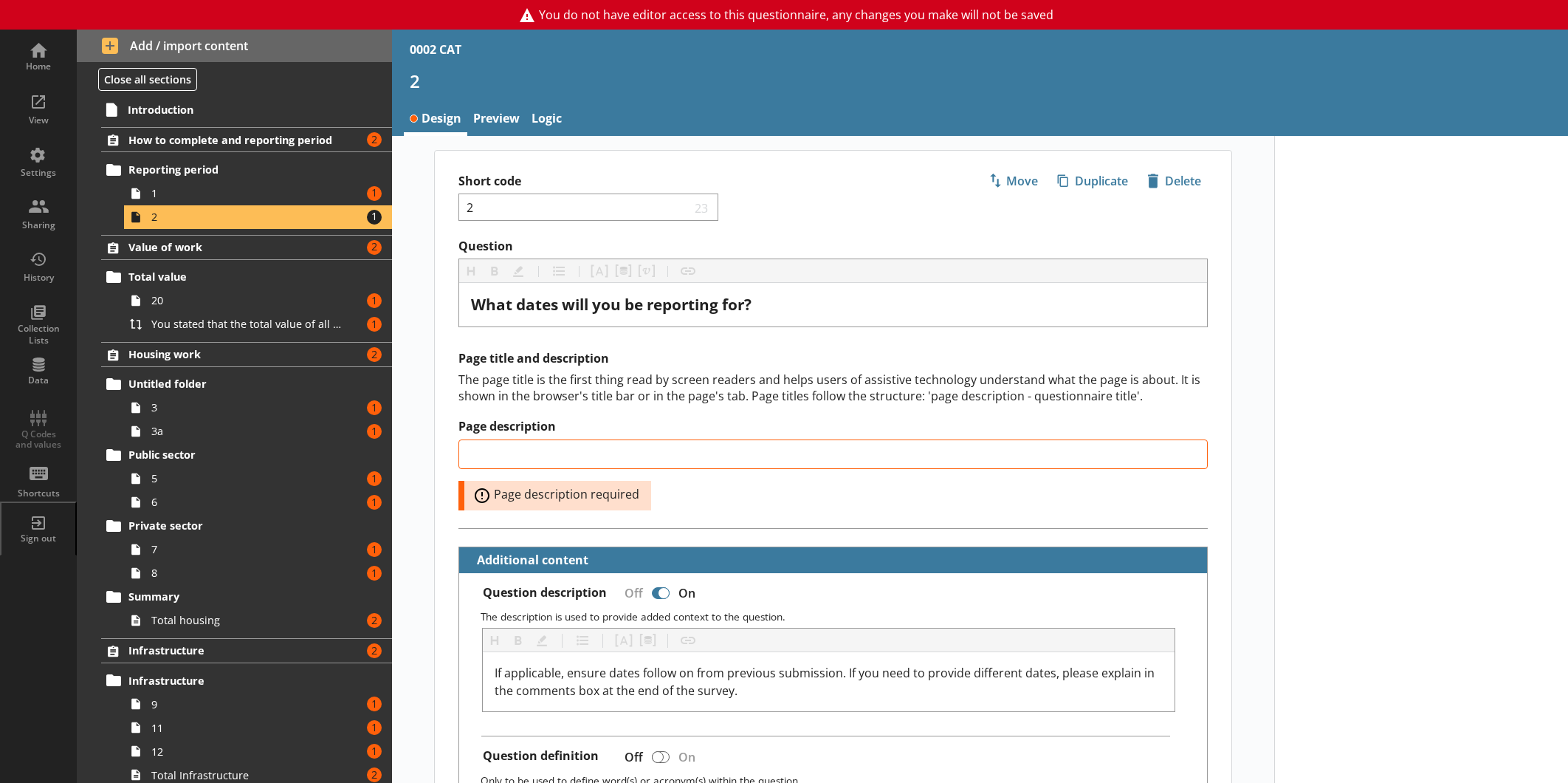
select select "ref_p_end_date"
